Goal: Task Accomplishment & Management: Manage account settings

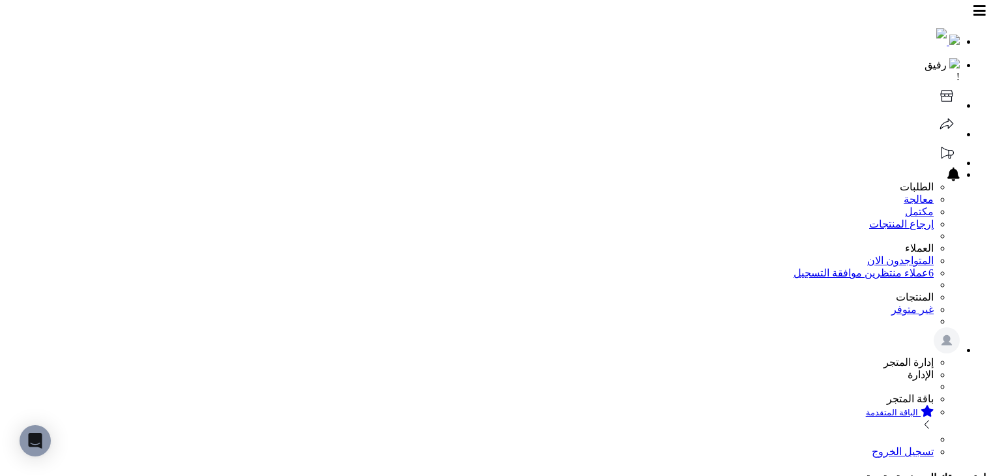
select select
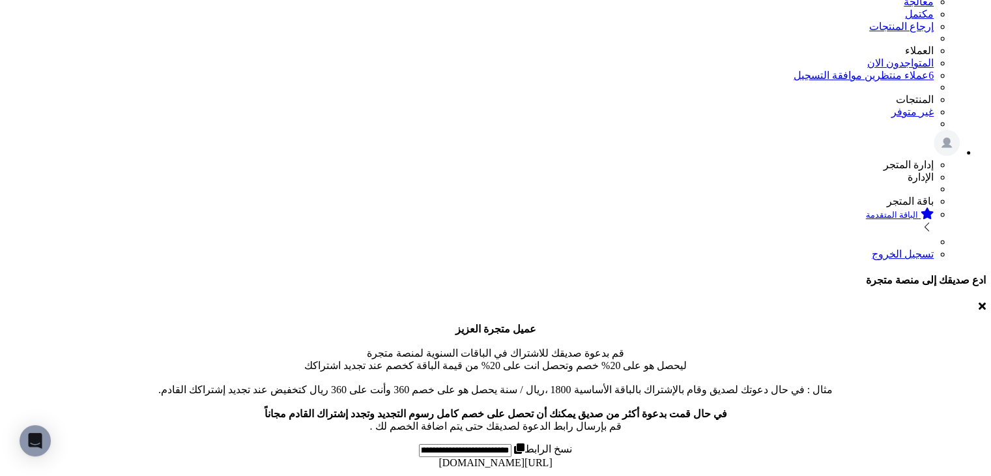
scroll to position [1045, 0]
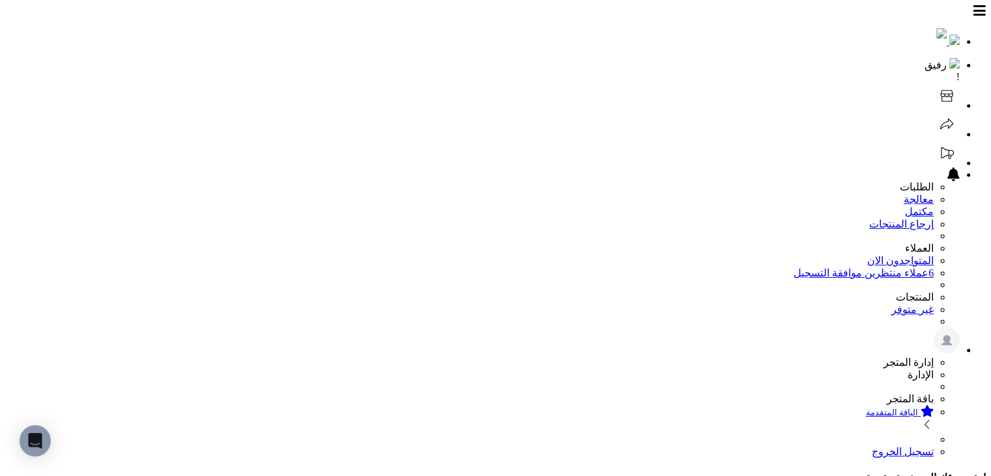
scroll to position [344, 0]
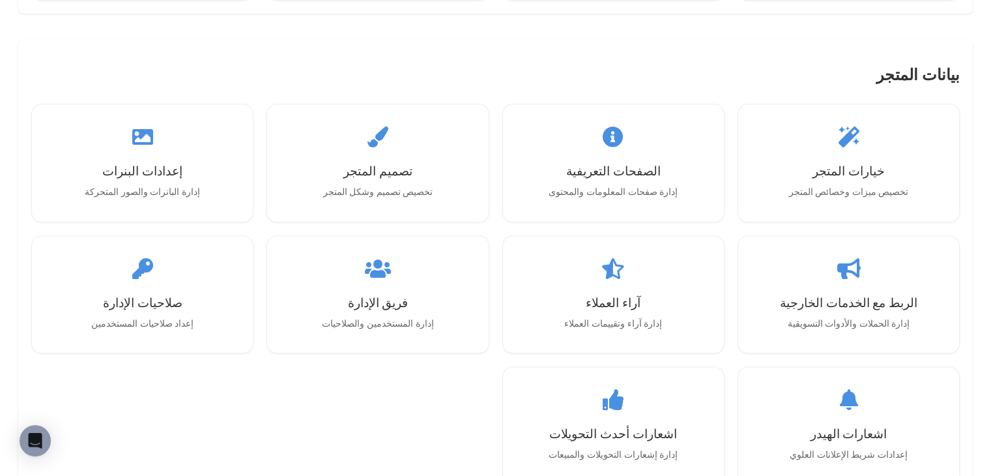
scroll to position [1249, 0]
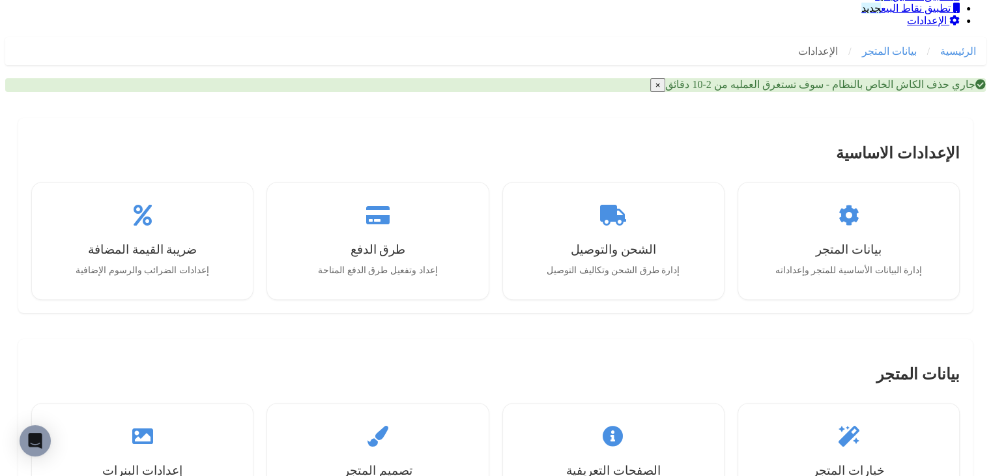
scroll to position [902, 0]
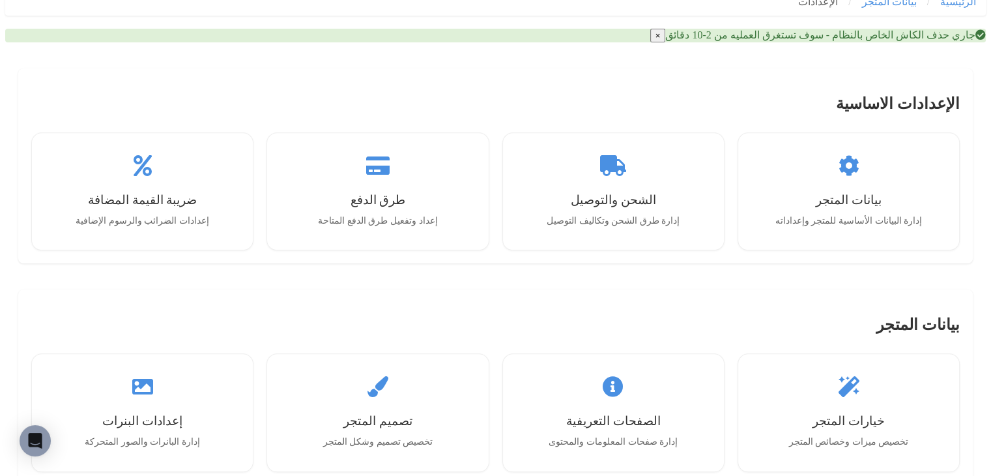
scroll to position [1032, 0]
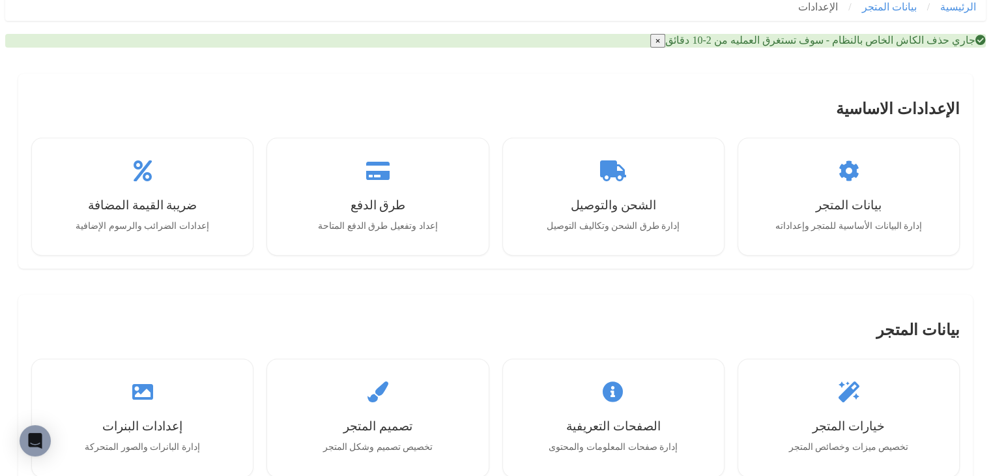
drag, startPoint x: 682, startPoint y: 372, endPoint x: 800, endPoint y: 366, distance: 117.5
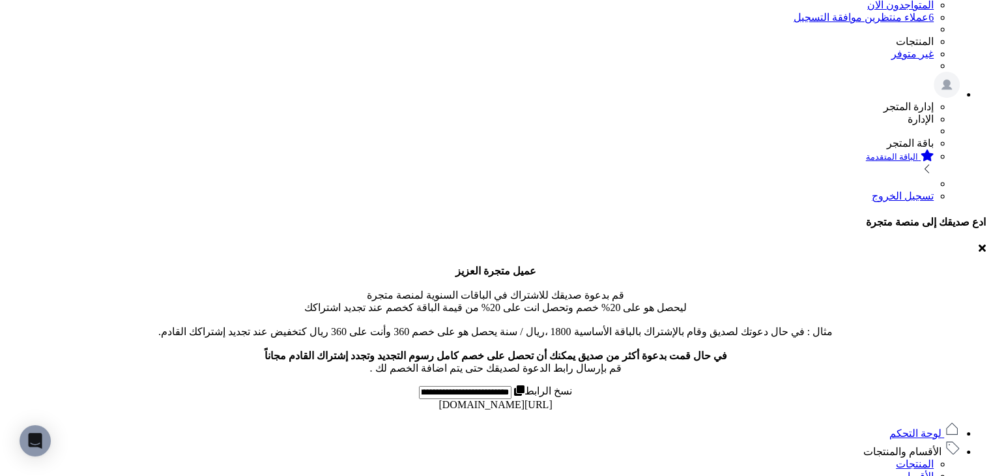
scroll to position [250, 0]
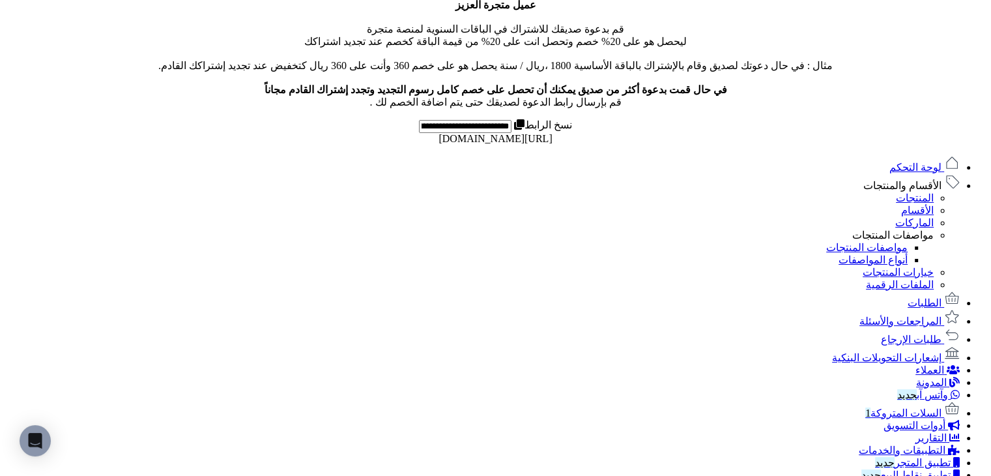
scroll to position [905, 0]
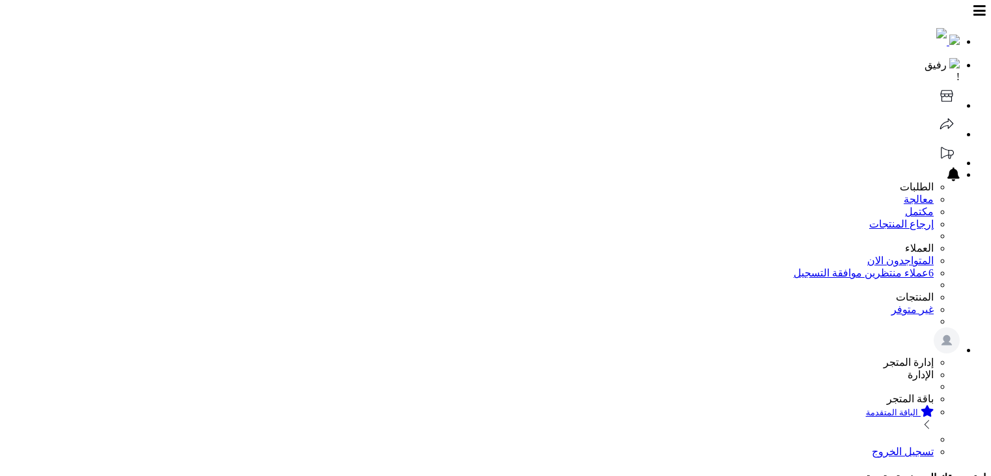
select select
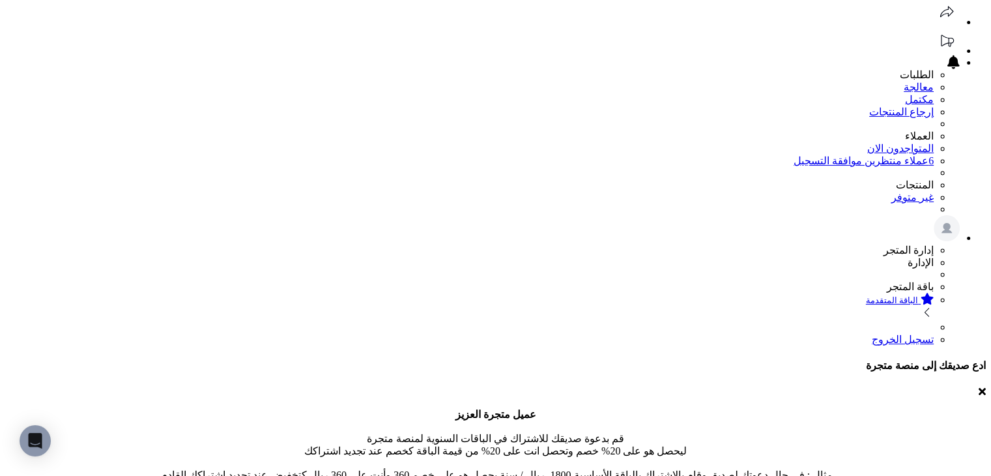
scroll to position [195, 0]
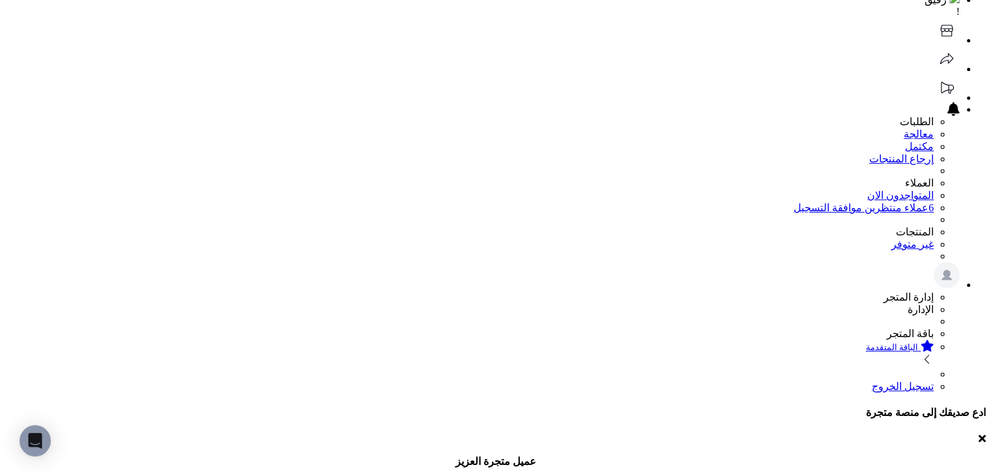
scroll to position [130, 0]
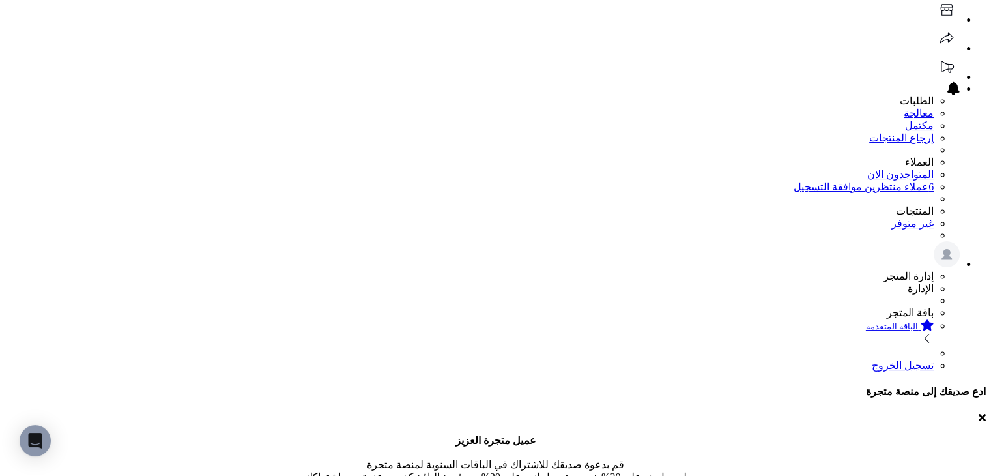
scroll to position [0, 0]
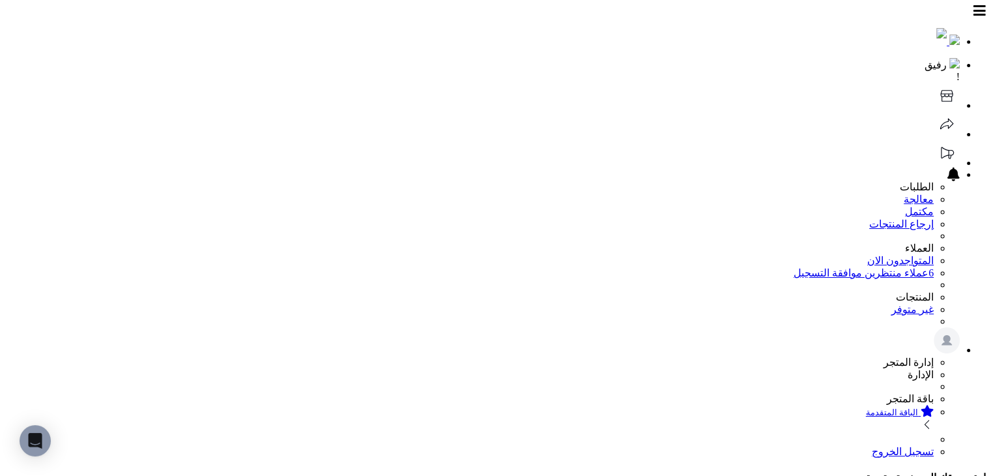
select select
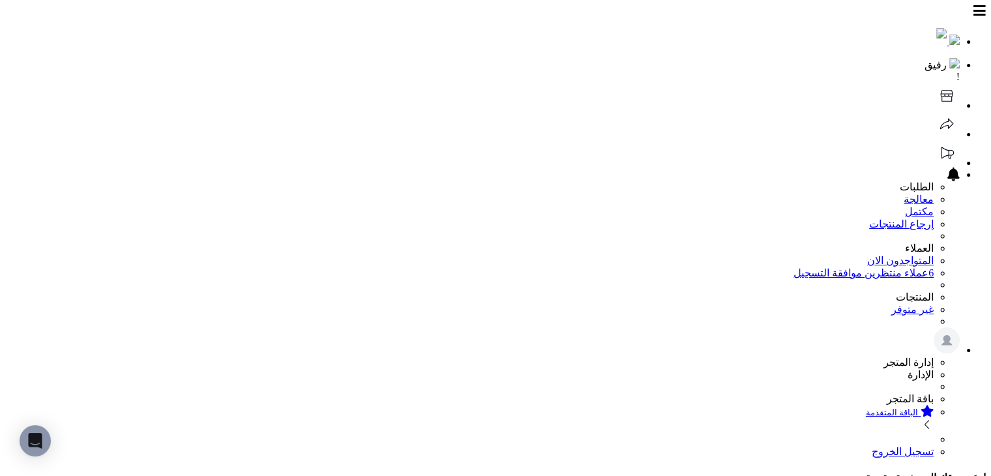
drag, startPoint x: 386, startPoint y: 330, endPoint x: 212, endPoint y: 326, distance: 174.0
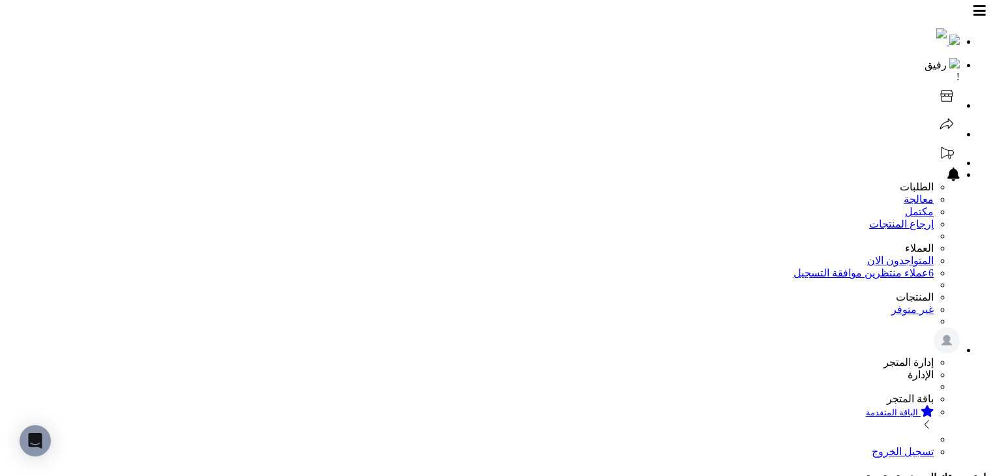
select select
select select "*"
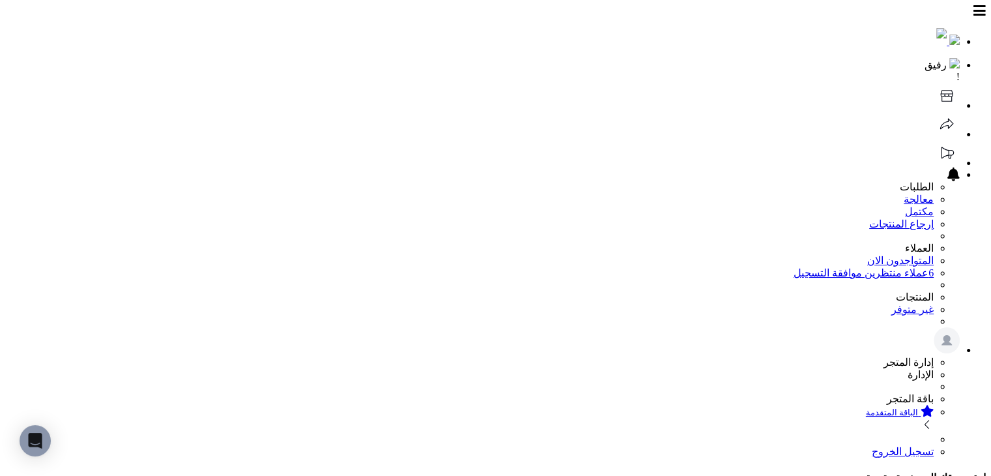
select select
drag, startPoint x: 310, startPoint y: 195, endPoint x: 328, endPoint y: 199, distance: 18.7
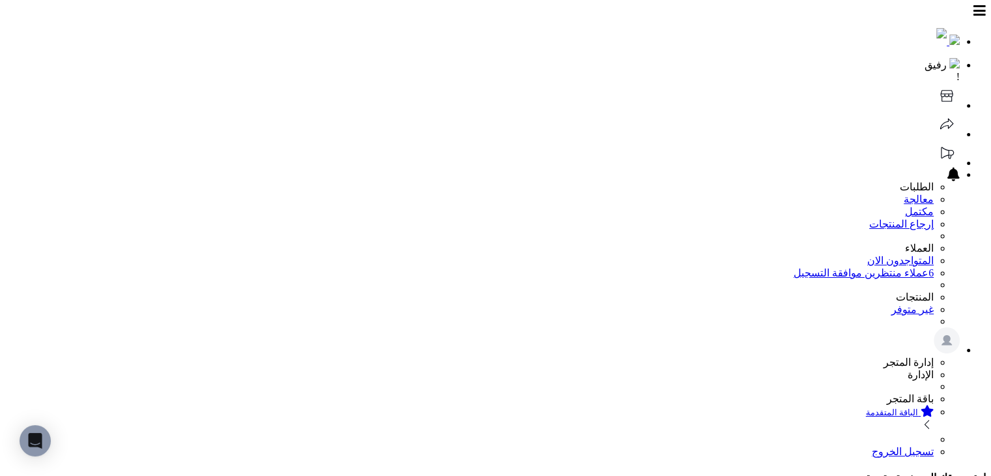
type input "**"
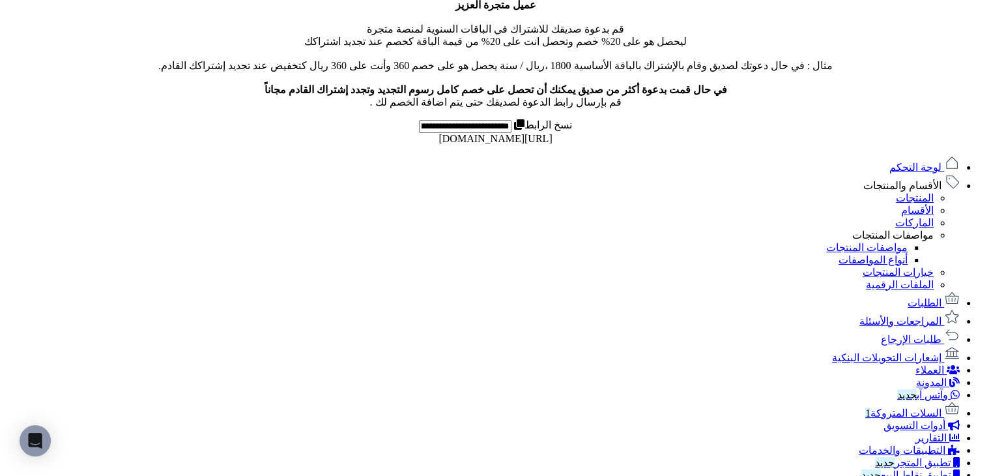
scroll to position [586, 0]
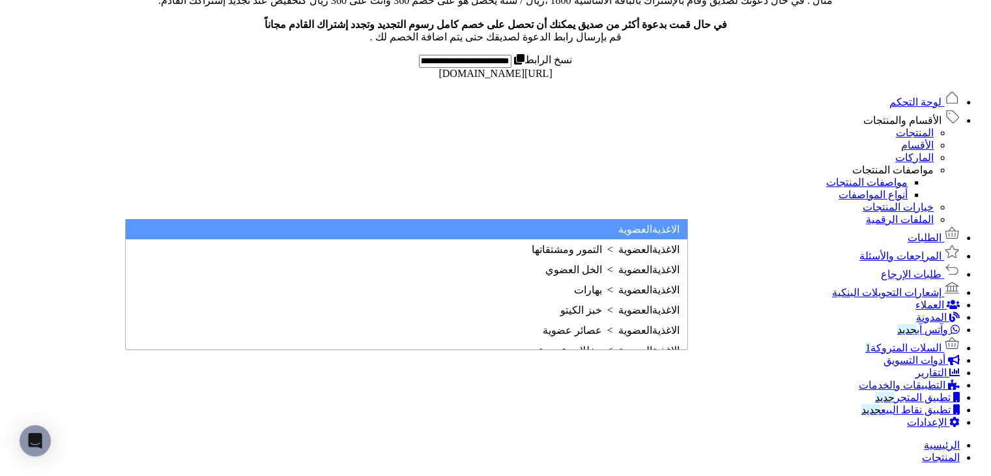
select select "***"
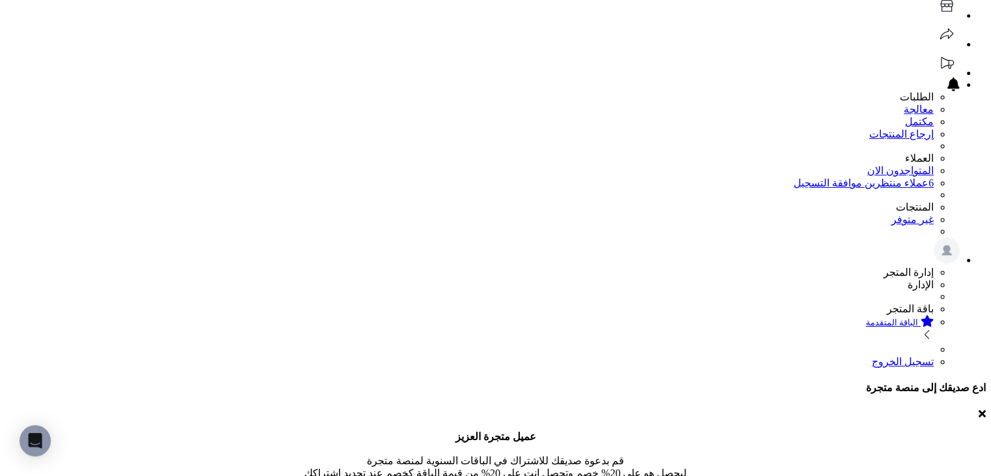
scroll to position [0, 0]
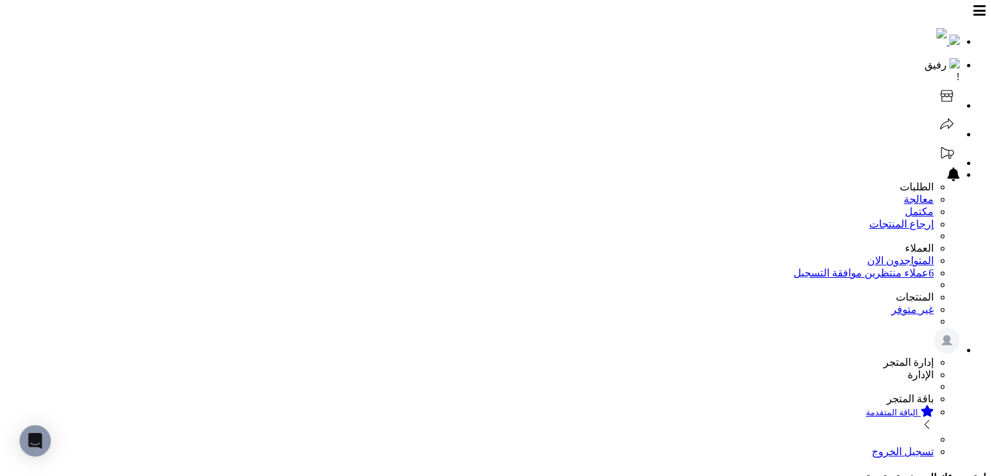
select select "***"
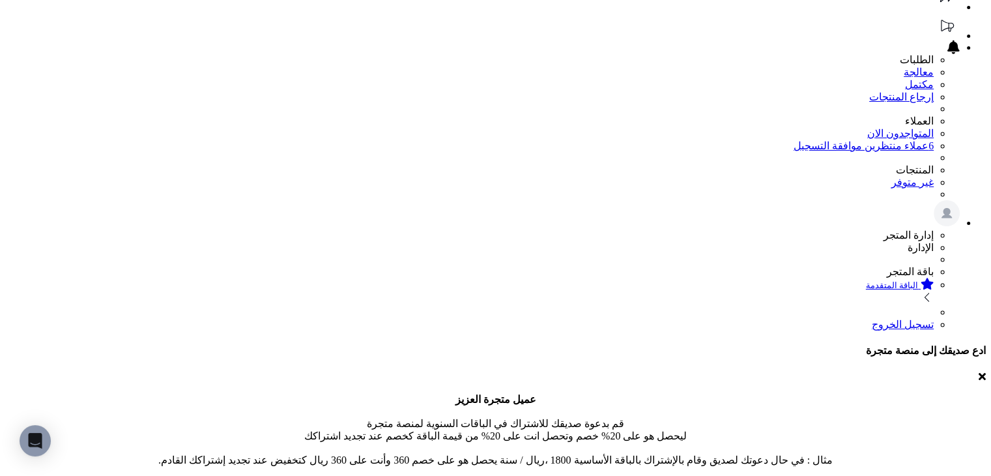
scroll to position [130, 0]
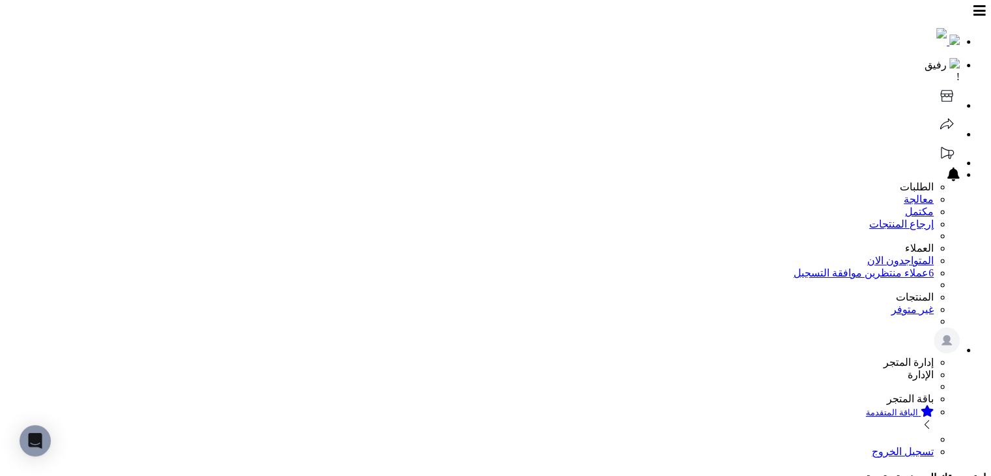
drag, startPoint x: 609, startPoint y: 207, endPoint x: 607, endPoint y: 216, distance: 10.0
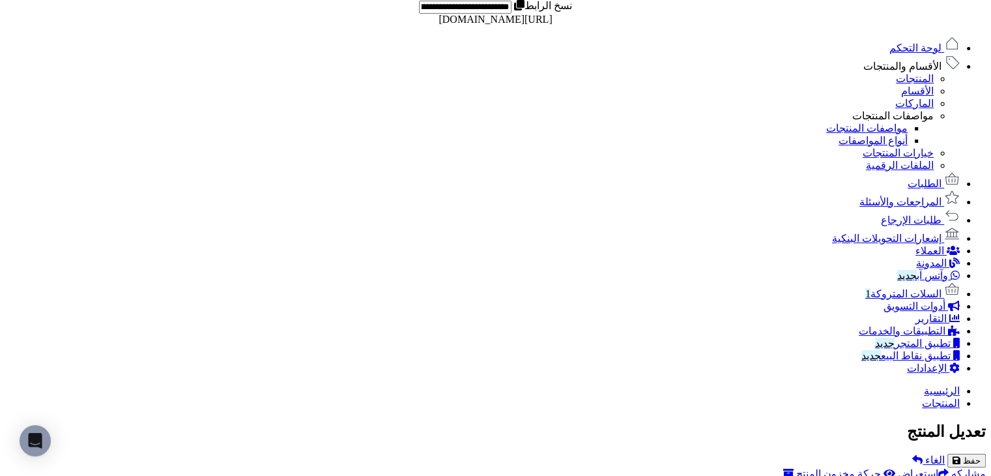
scroll to position [618, 0]
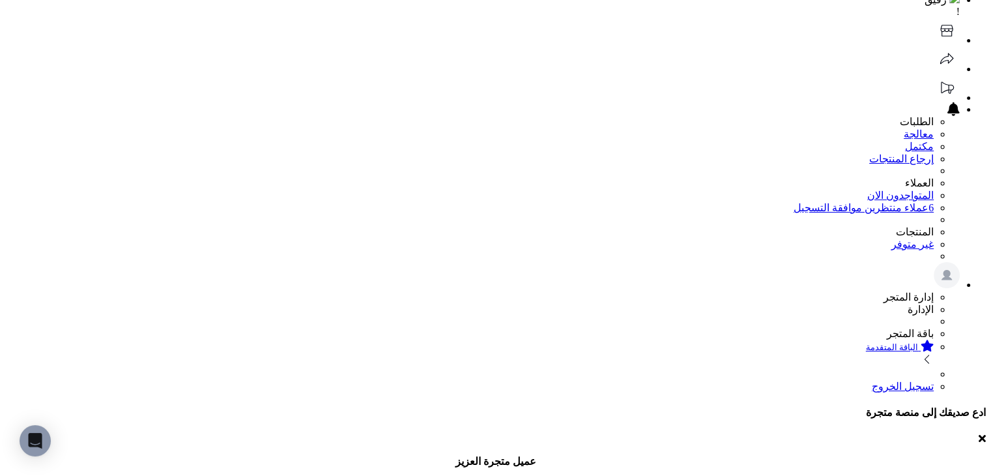
scroll to position [326, 0]
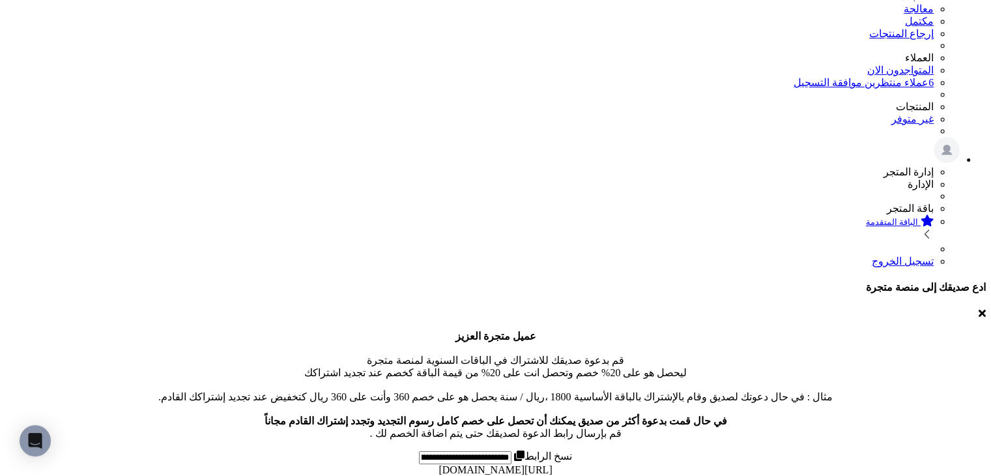
scroll to position [190, 0]
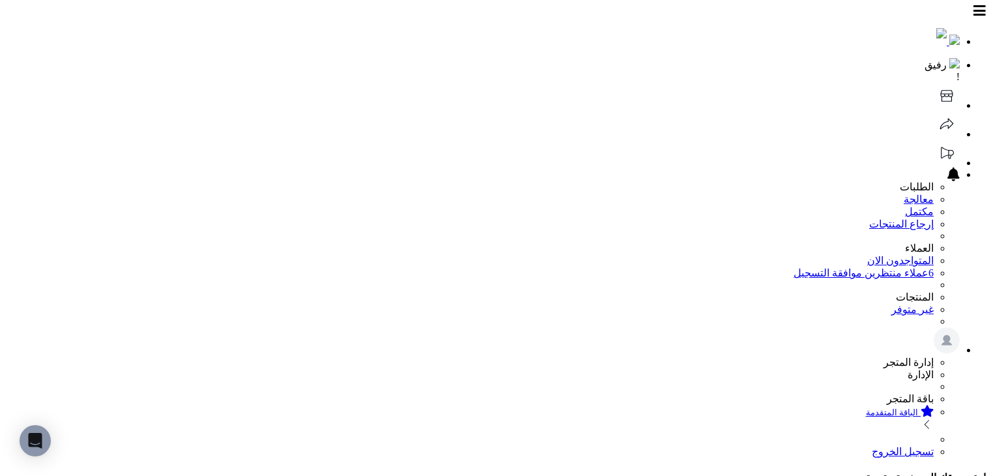
scroll to position [190, 0]
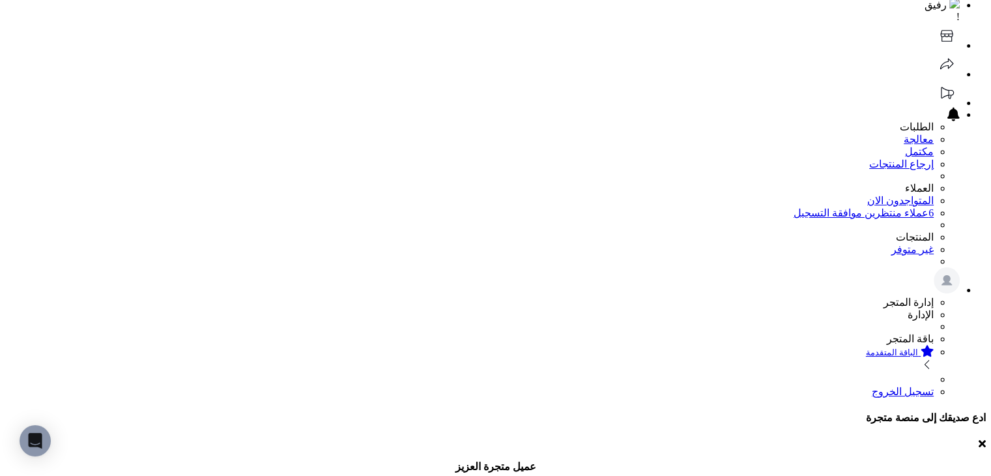
scroll to position [0, 0]
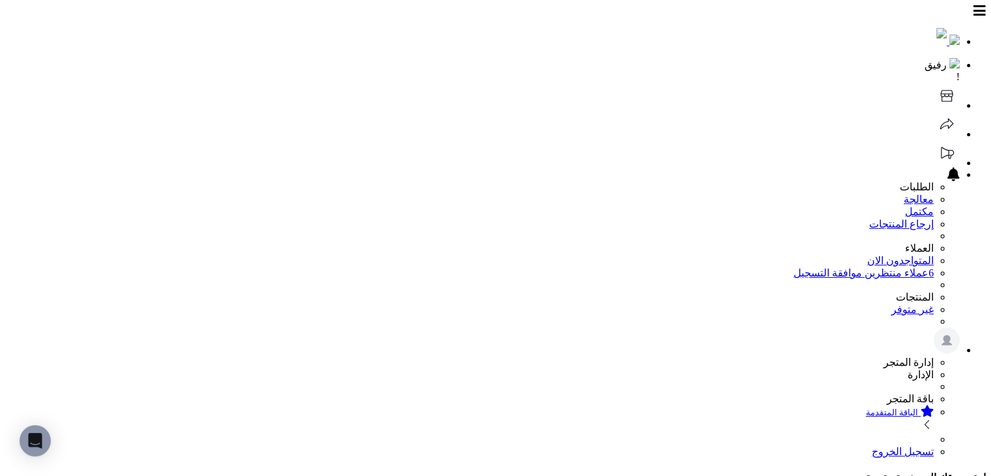
select select "***"
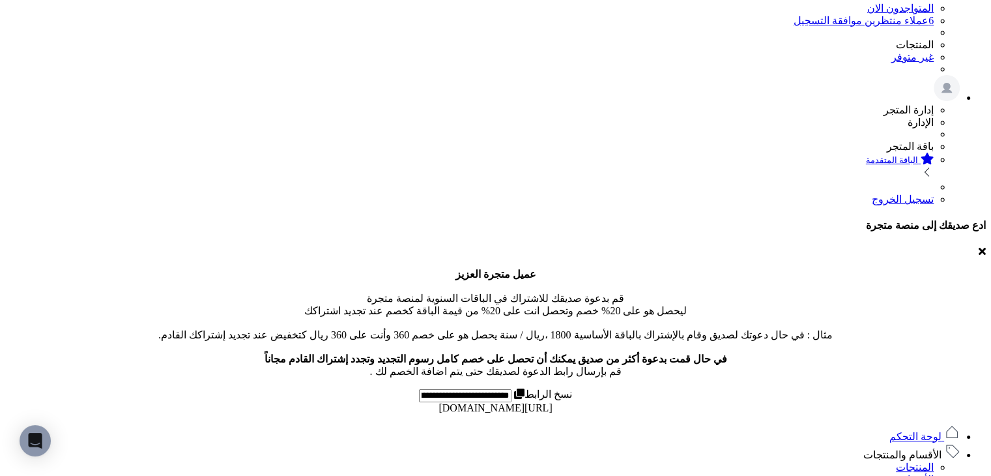
scroll to position [195, 0]
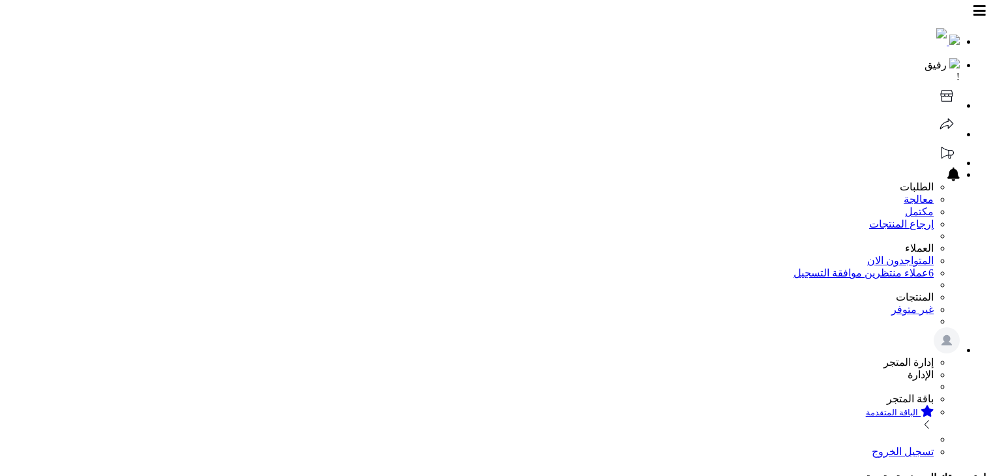
scroll to position [130, 0]
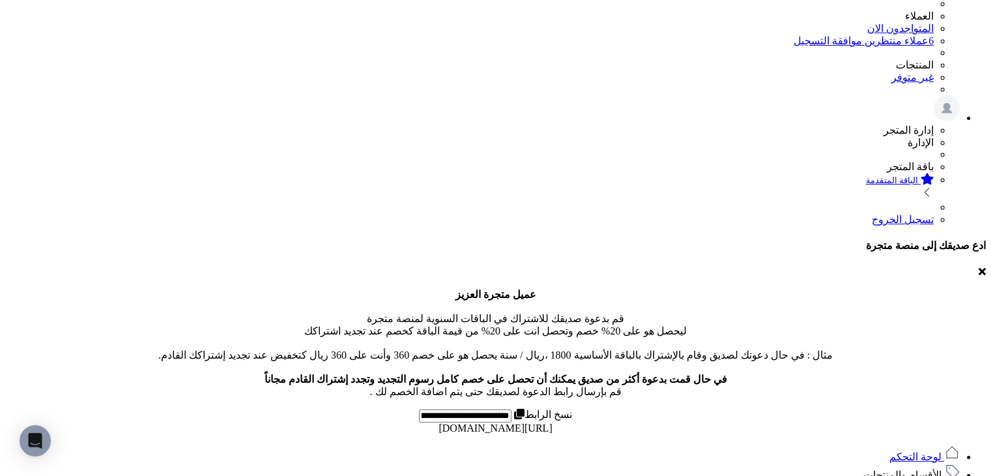
scroll to position [0, 0]
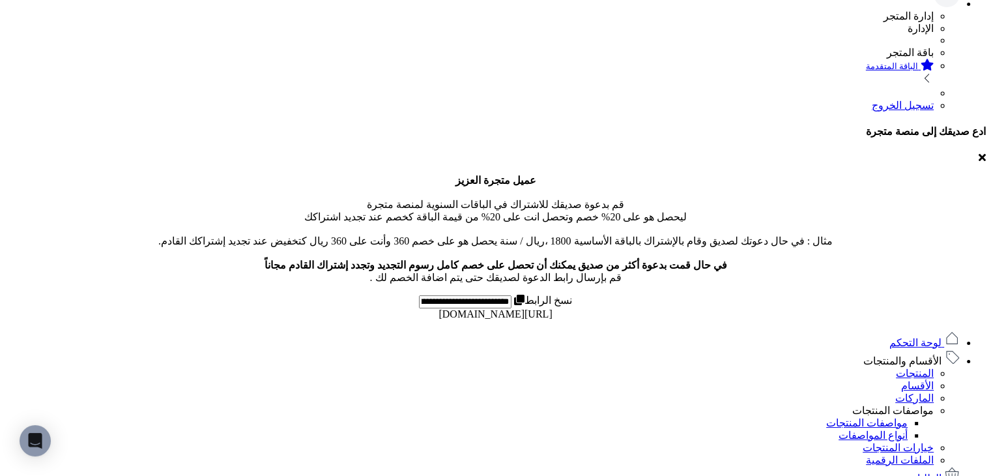
scroll to position [427, 0]
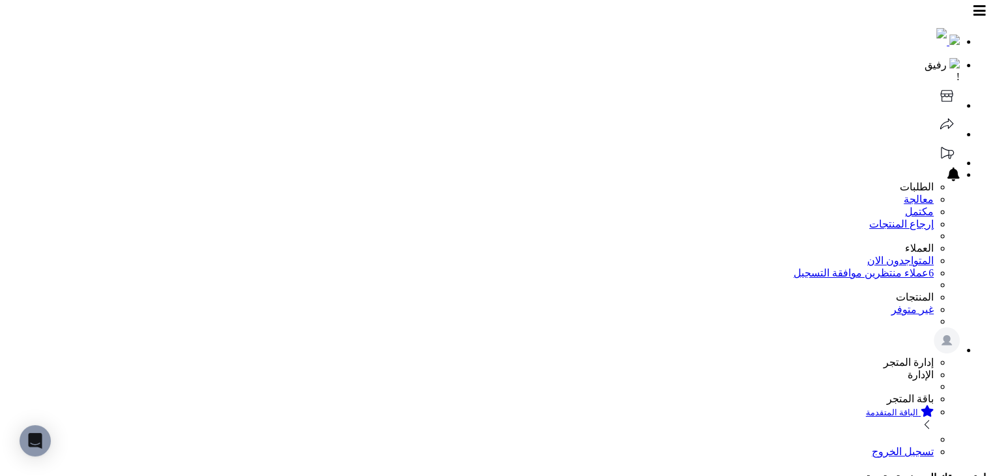
select select "***"
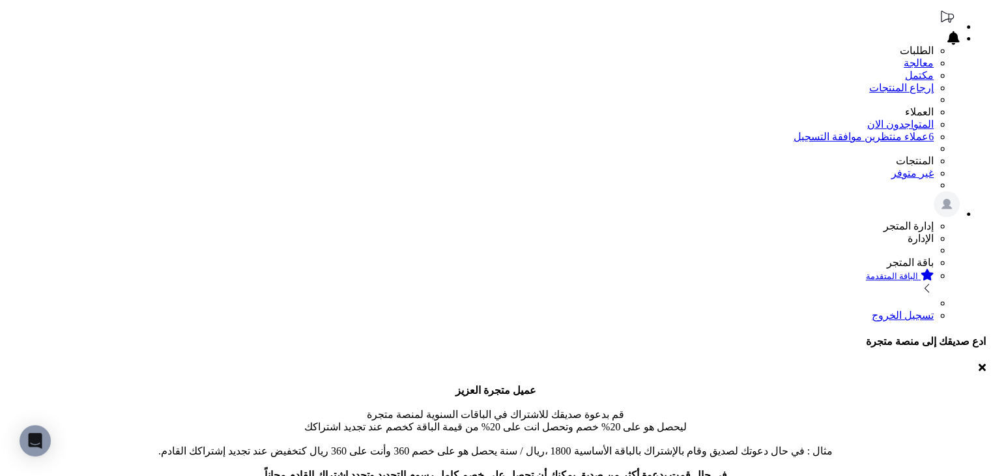
scroll to position [195, 0]
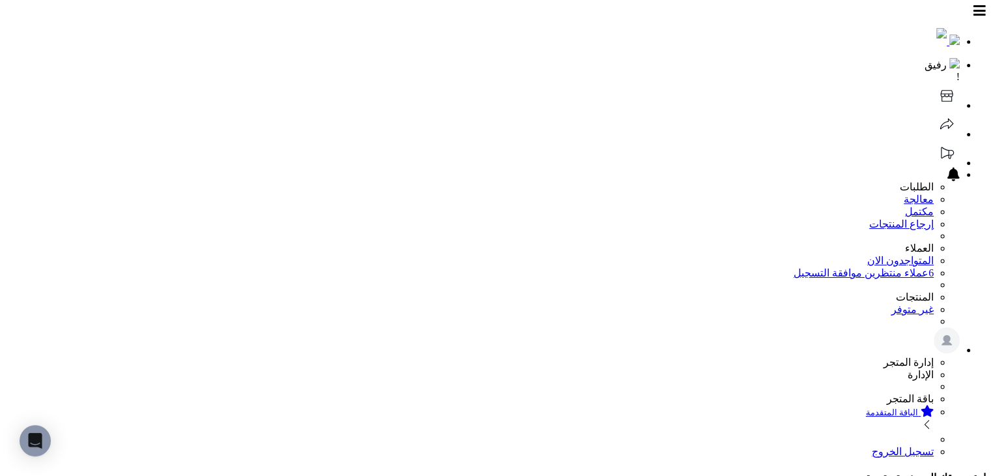
select select "***"
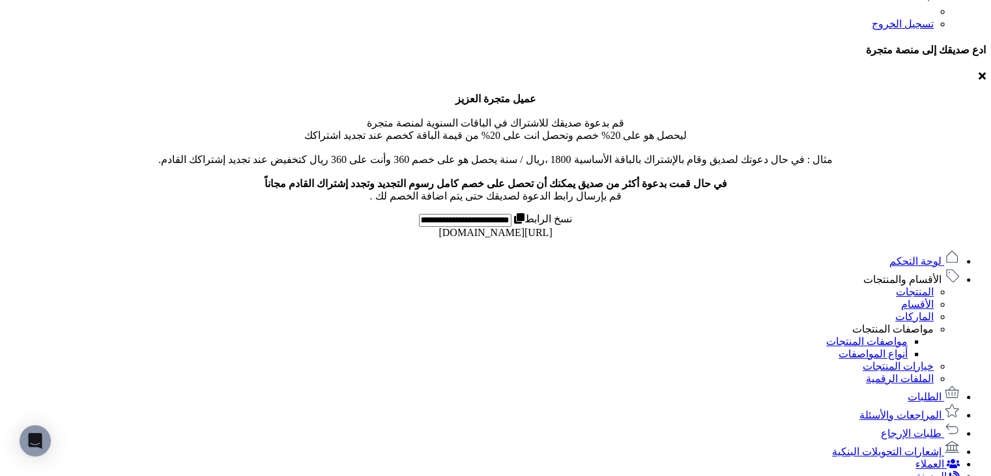
scroll to position [232, 0]
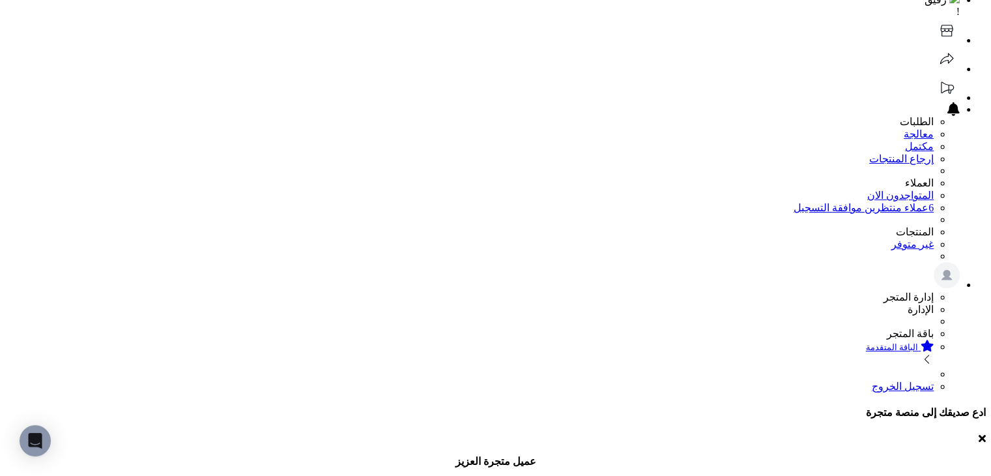
scroll to position [470, 0]
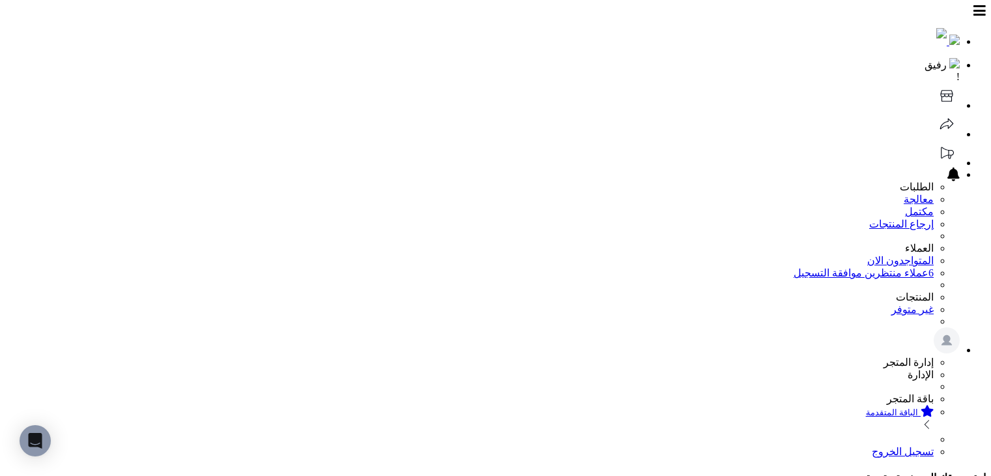
scroll to position [470, 0]
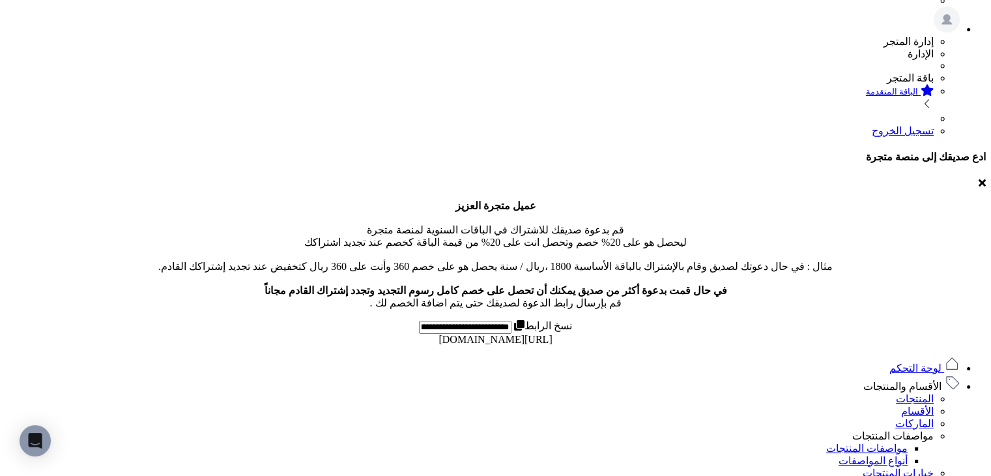
scroll to position [144, 0]
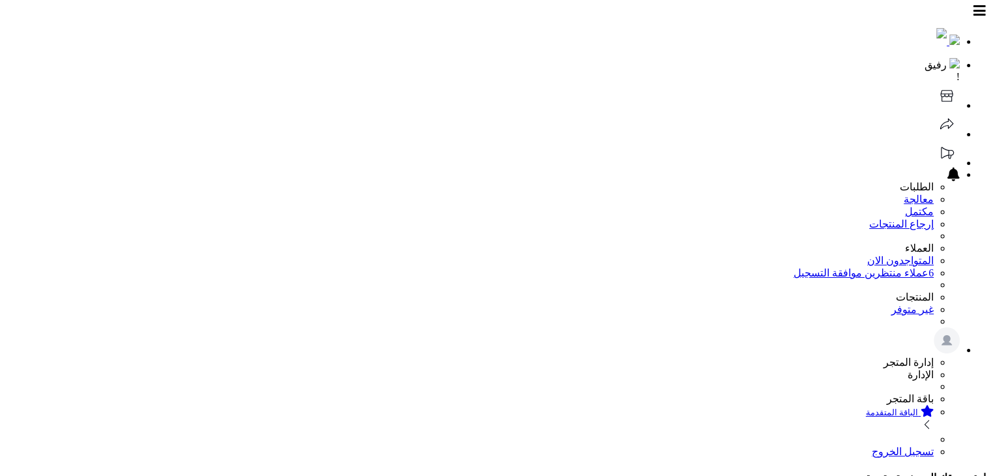
click at [717, 22] on header "رفيق ! الطلبات معالجة مكتمل إرجاع المنتجات العملاء المتواجدون الان 6 عملاء منتظ…" at bounding box center [495, 231] width 981 height 452
select select "***"
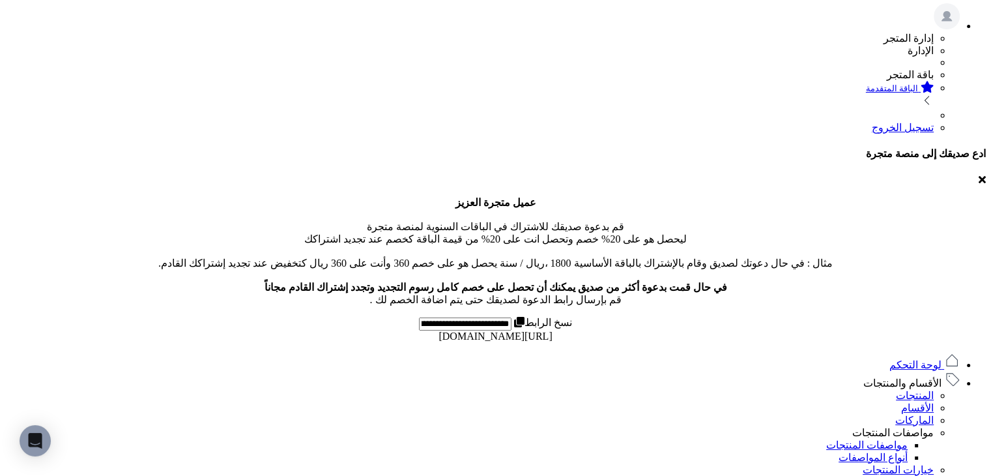
scroll to position [252, 0]
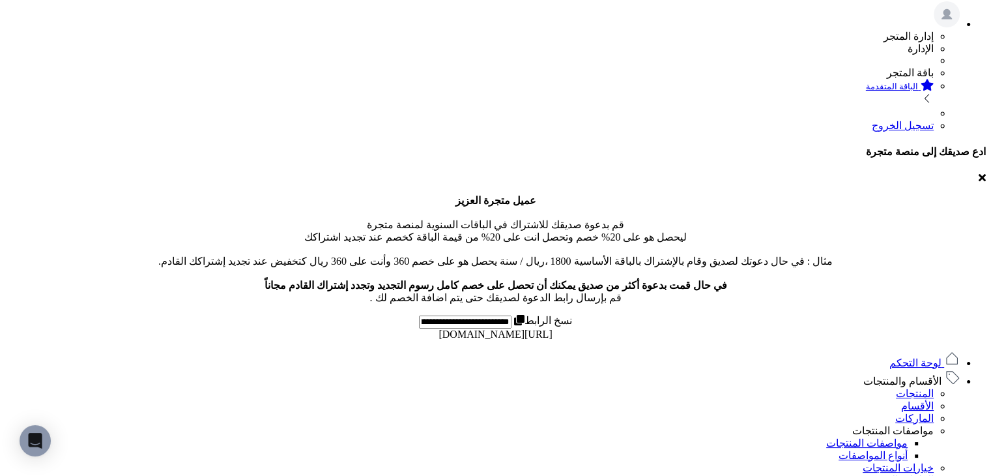
scroll to position [25, 0]
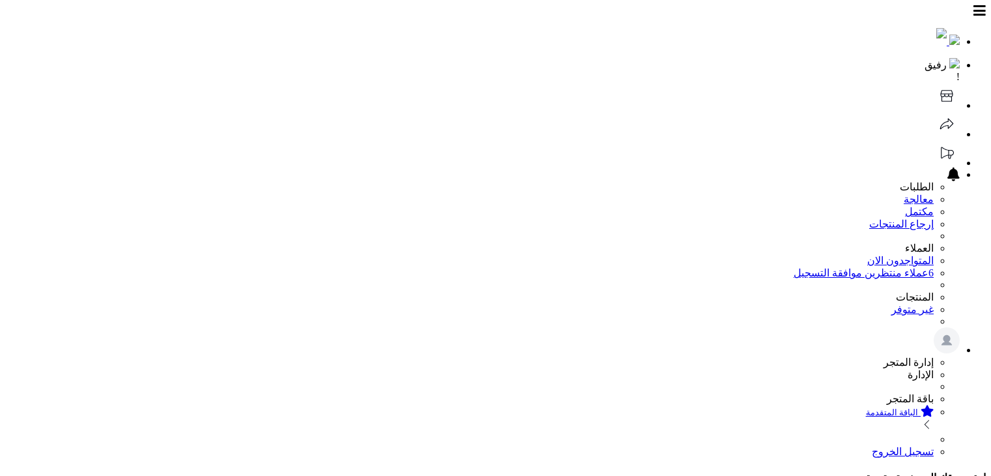
scroll to position [321, 0]
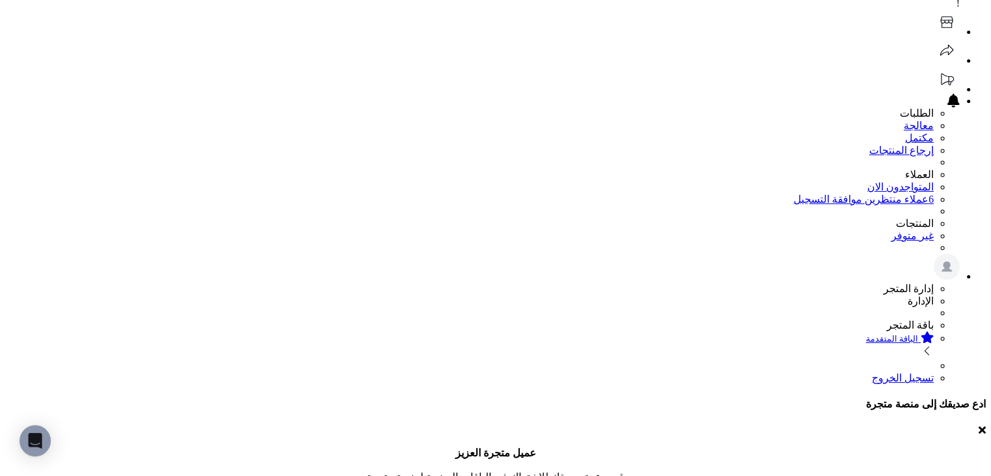
scroll to position [0, 0]
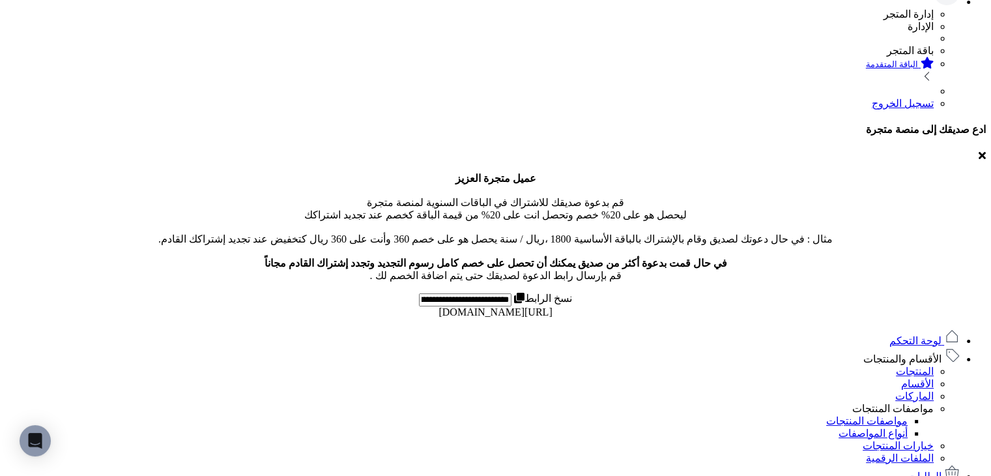
scroll to position [227, 0]
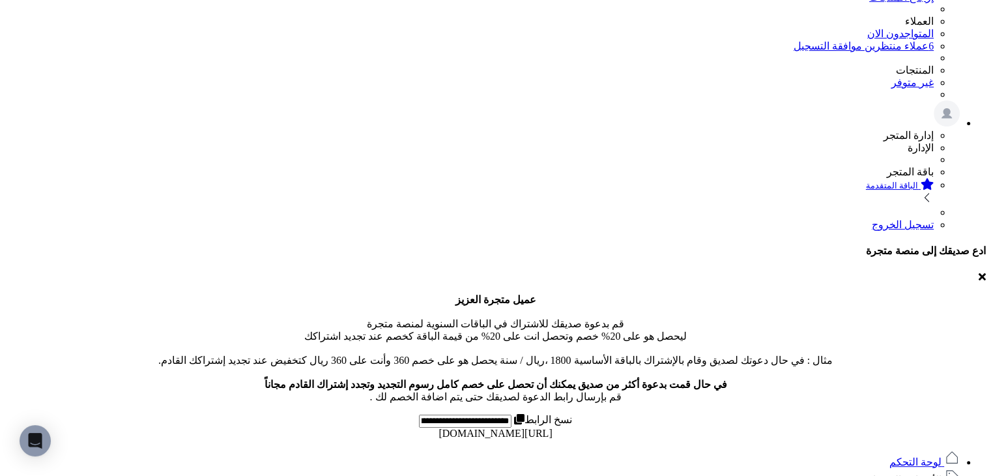
click at [867, 474] on link "الأقسام والمنتجات" at bounding box center [911, 479] width 96 height 11
click at [897, 474] on span "الأقسام والمنتجات" at bounding box center [902, 479] width 78 height 11
click at [899, 474] on span "الأقسام والمنتجات" at bounding box center [902, 479] width 78 height 11
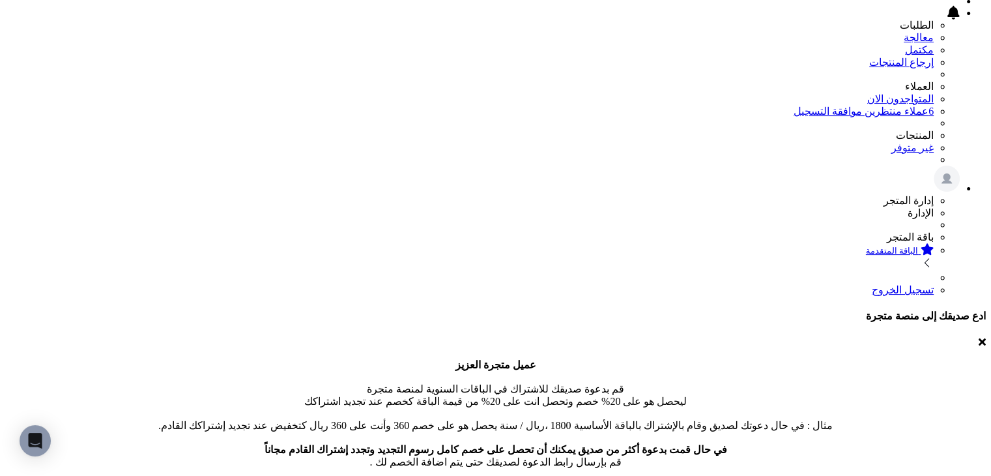
scroll to position [0, 0]
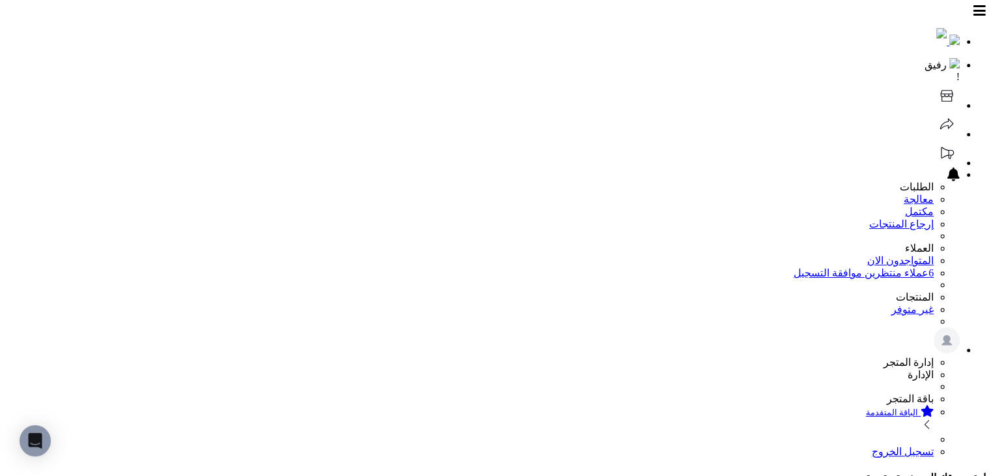
click at [934, 83] on icon at bounding box center [947, 96] width 26 height 26
